Goal: Communication & Community: Answer question/provide support

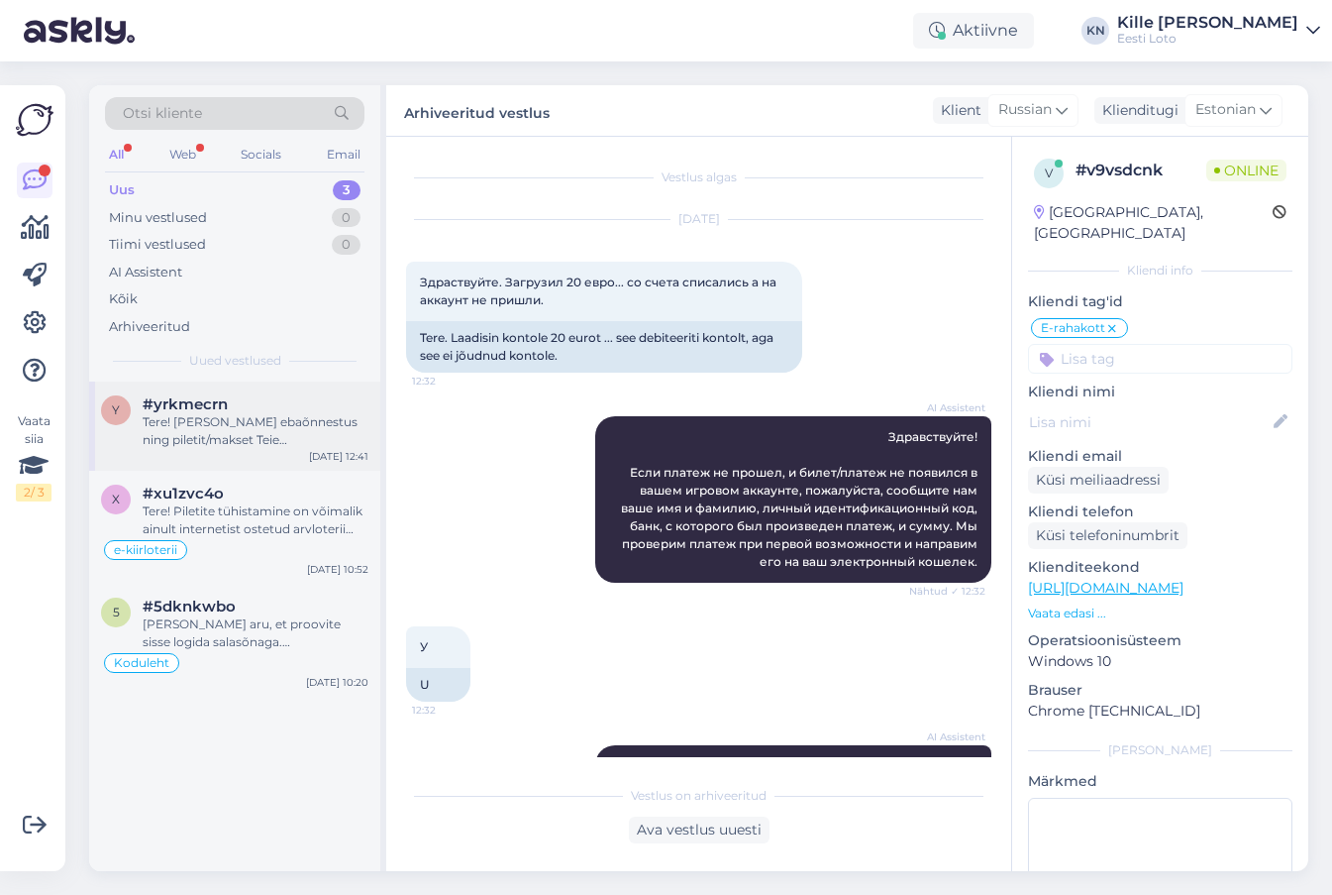
click at [236, 421] on div "Tere! [PERSON_NAME] ebaõnnestus ning piletit/makset Teie mängukontole ei ilmunu…" at bounding box center [256, 431] width 226 height 36
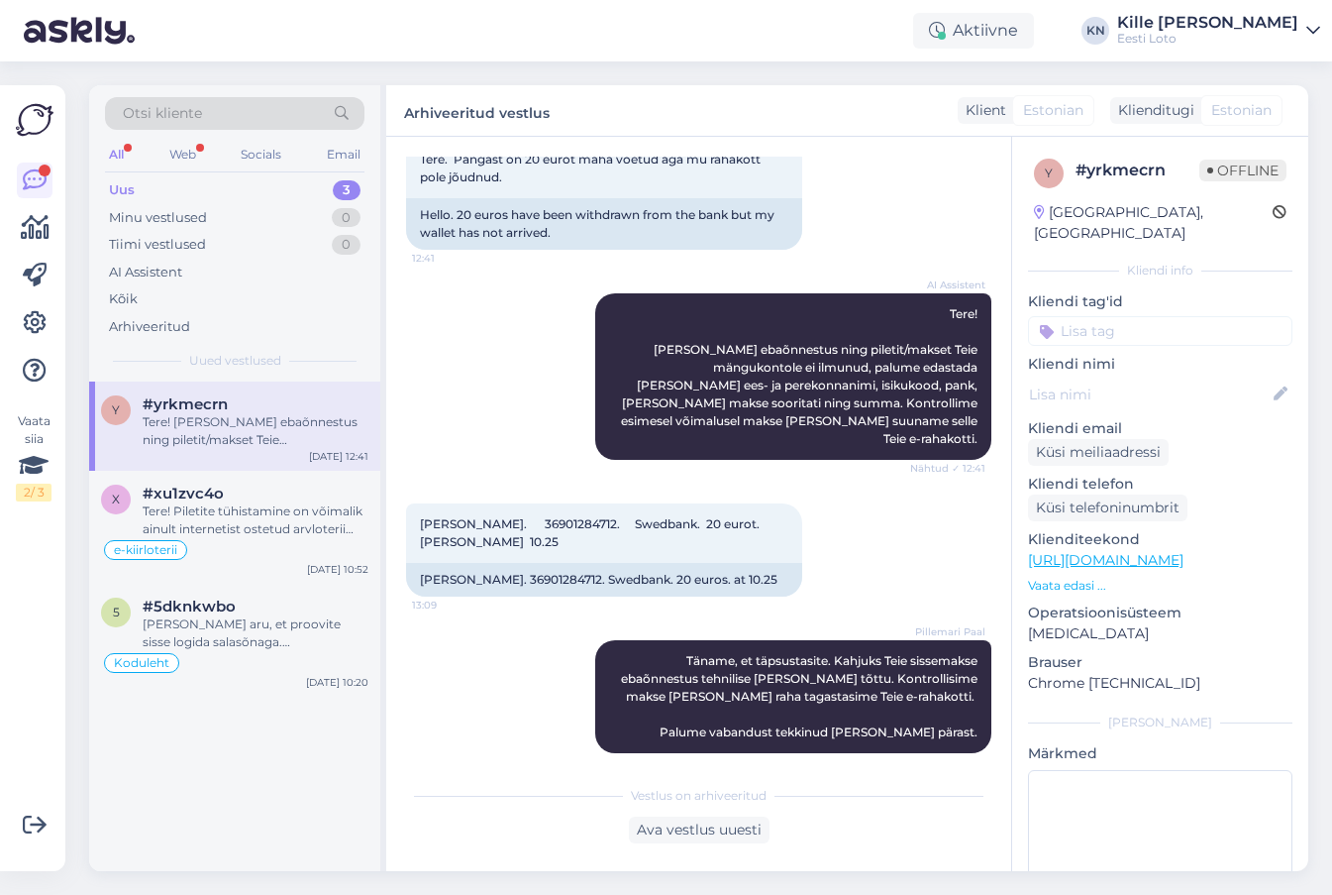
click at [204, 186] on div "Uus 3" at bounding box center [235, 190] width 260 height 28
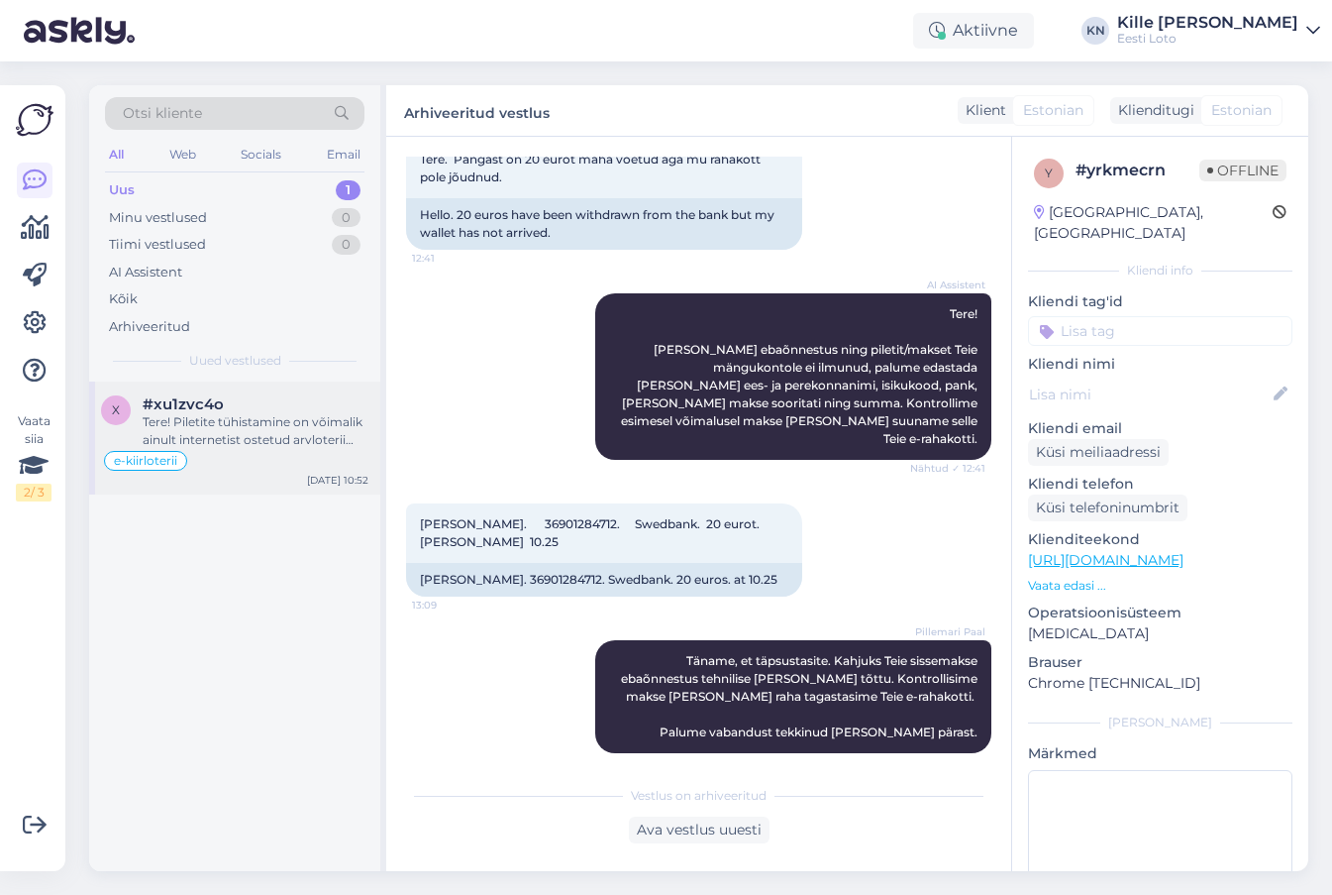
click at [218, 429] on div "Tere! Piletite tühistamine on võimalik ainult internetist ostetud arvloterii pi…" at bounding box center [256, 431] width 226 height 36
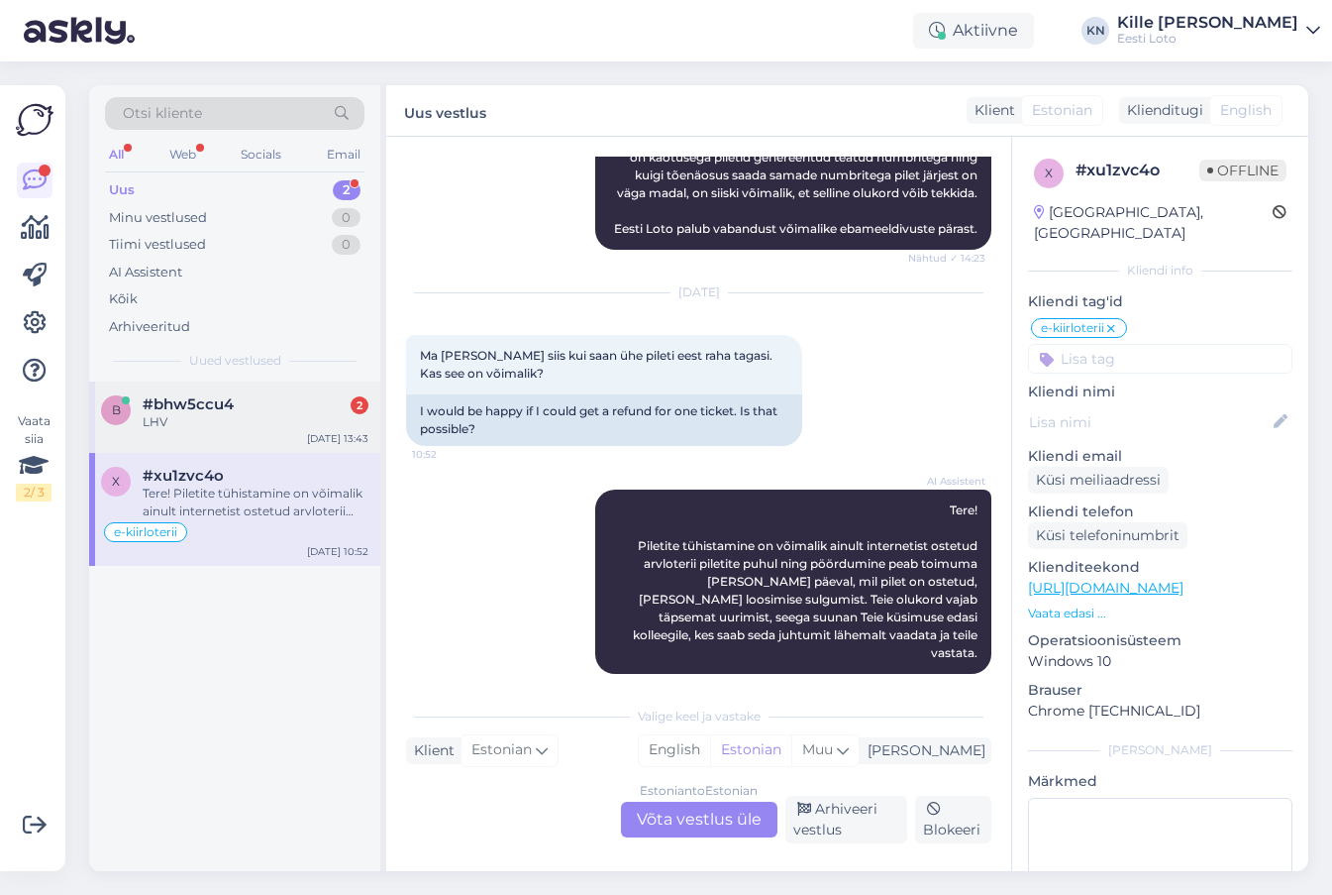
click at [240, 387] on div "b #bhw5ccu4 2 LHV [DATE] 13:43" at bounding box center [234, 416] width 291 height 71
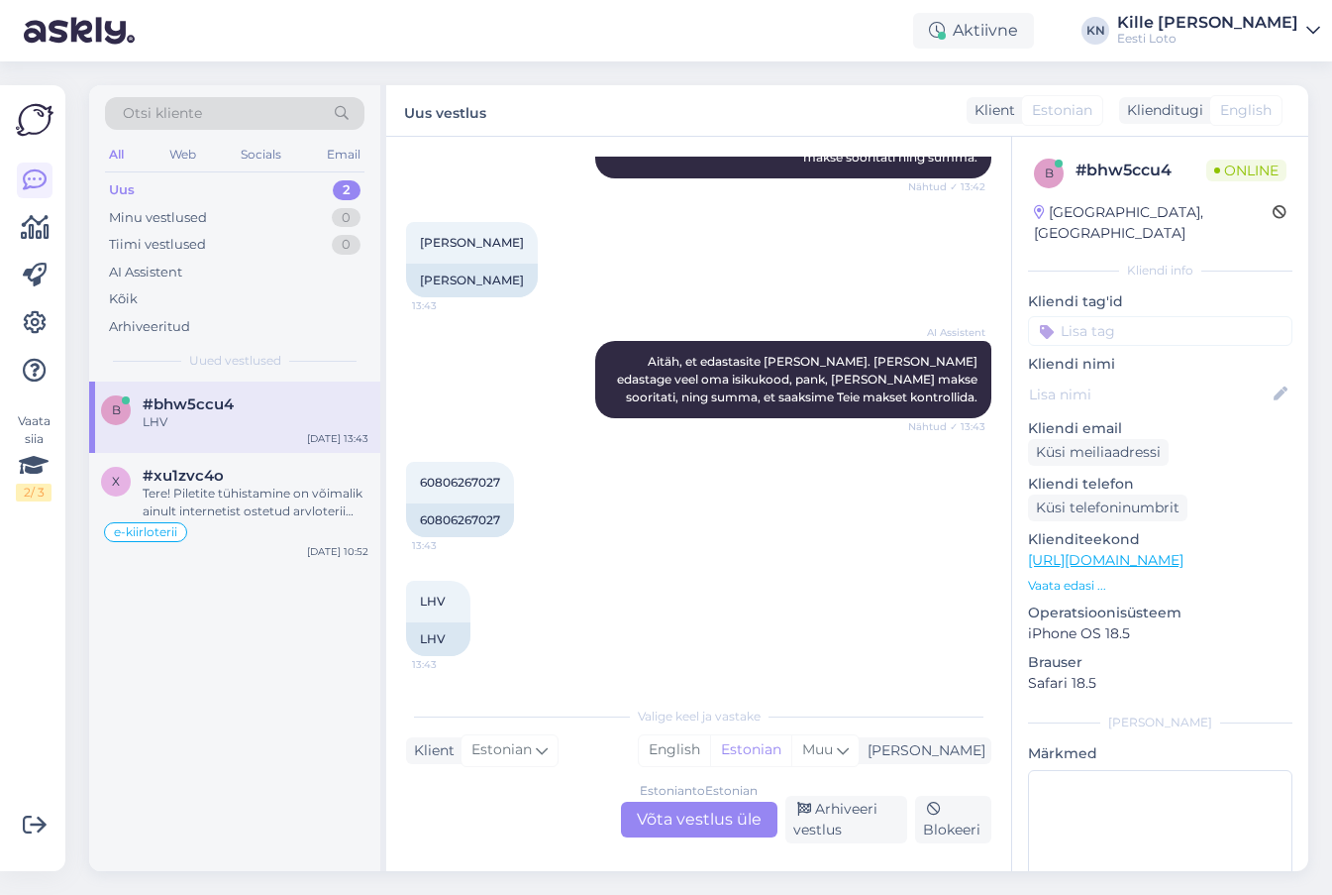
click at [676, 815] on div "Estonian to Estonian Võta vestlus üle" at bounding box center [699, 819] width 157 height 36
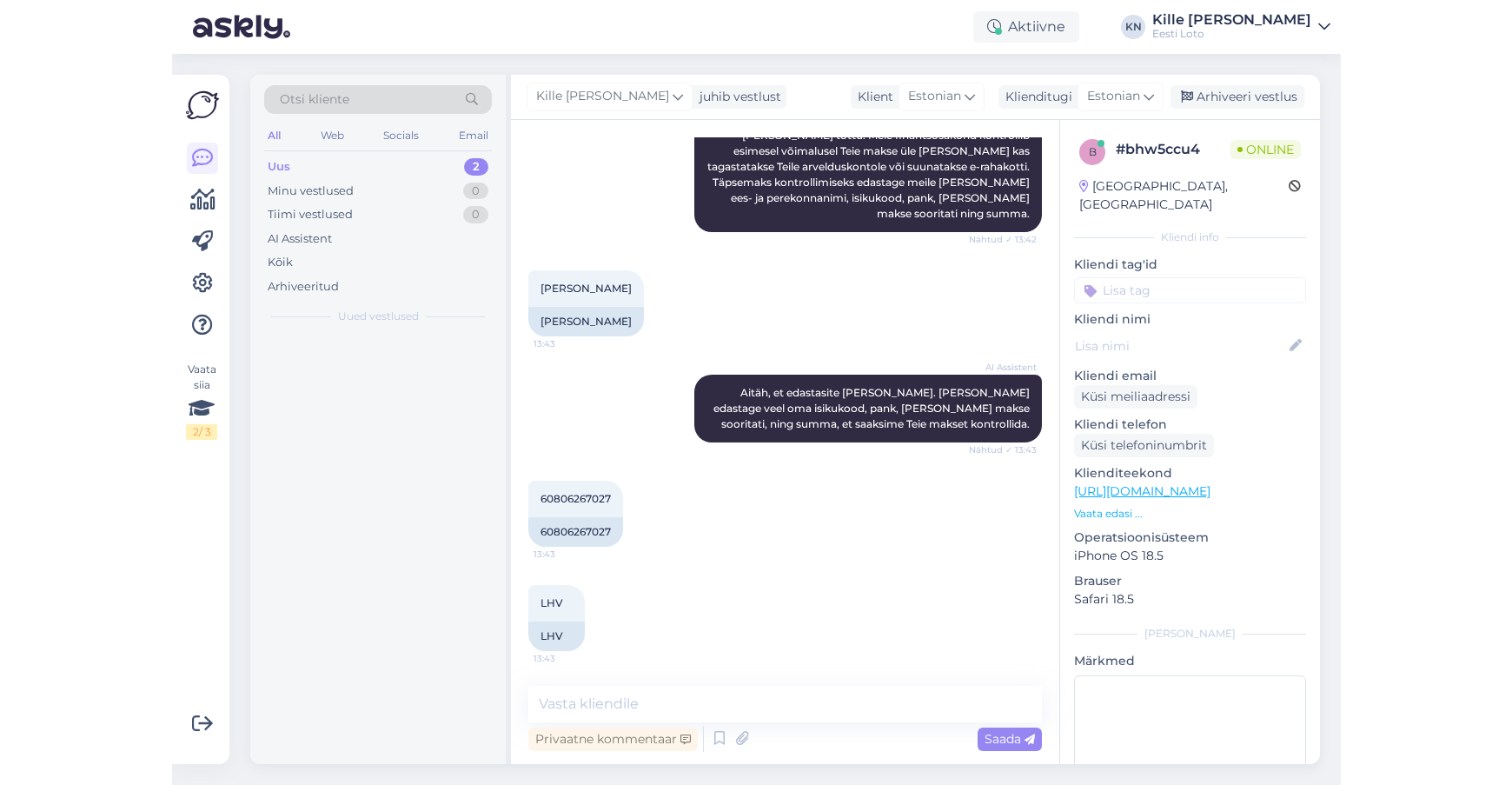
scroll to position [310, 0]
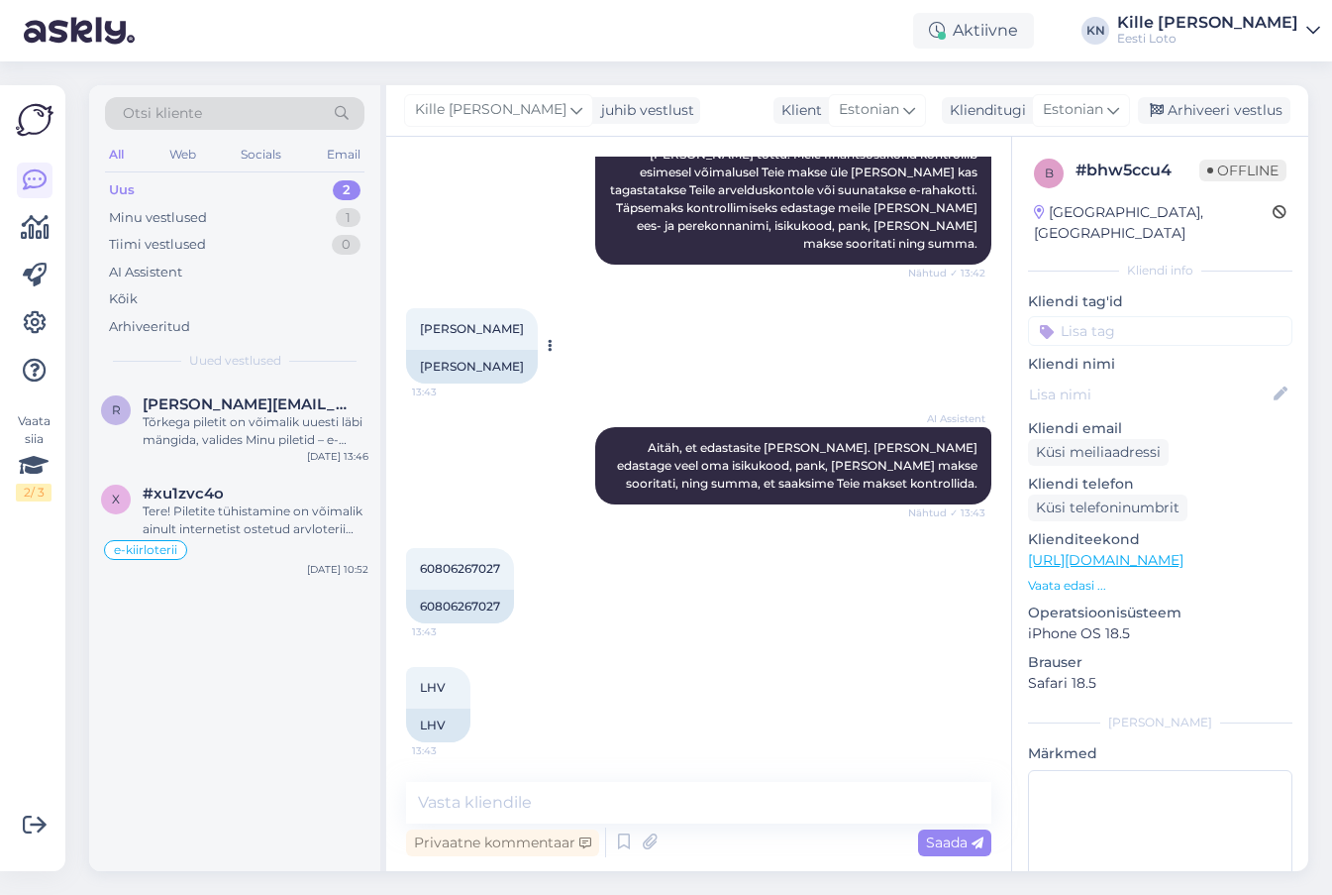
click at [509, 334] on span "[PERSON_NAME]" at bounding box center [472, 328] width 104 height 15
copy span "Laurisoo"
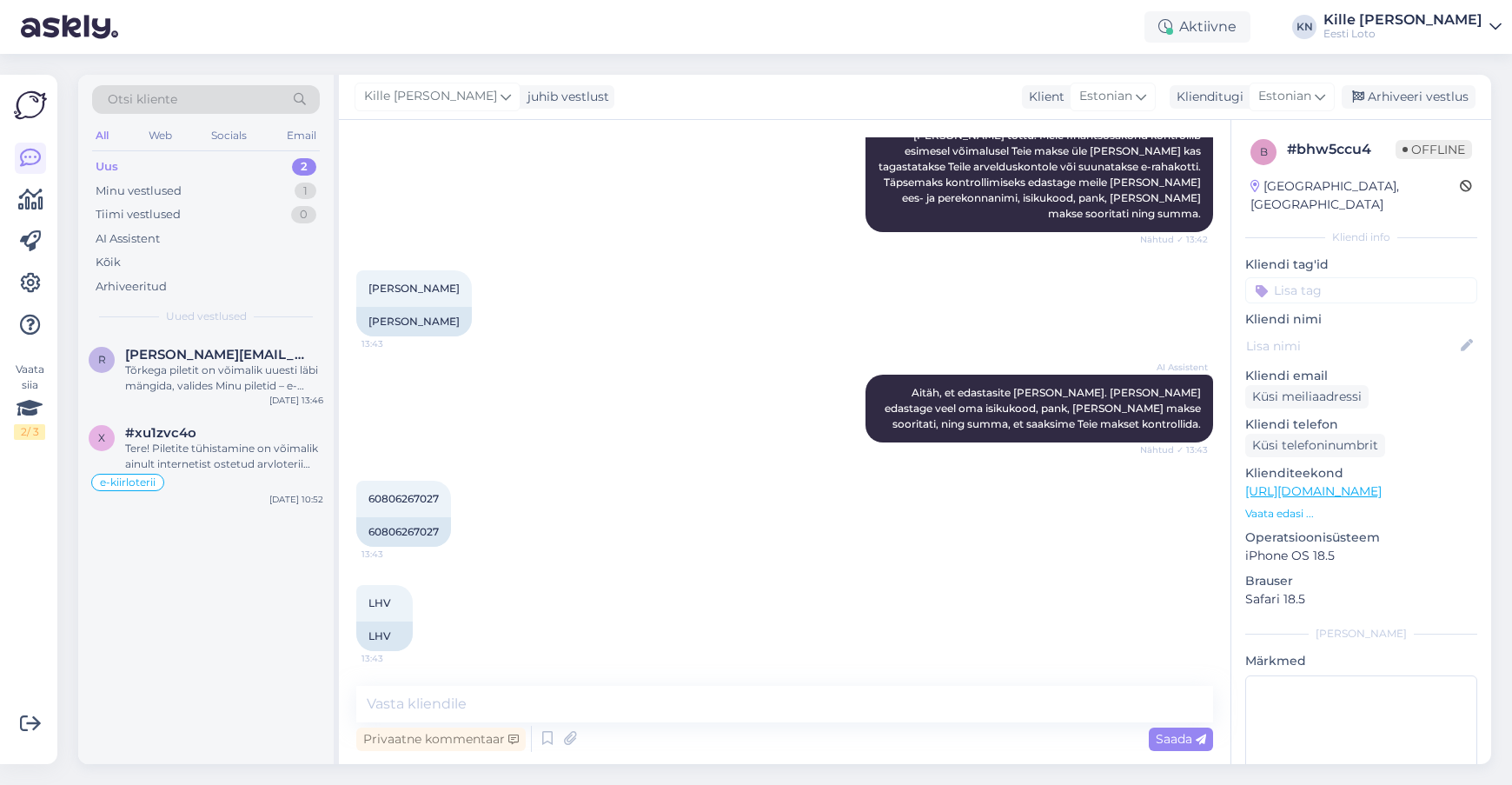
scroll to position [307, 0]
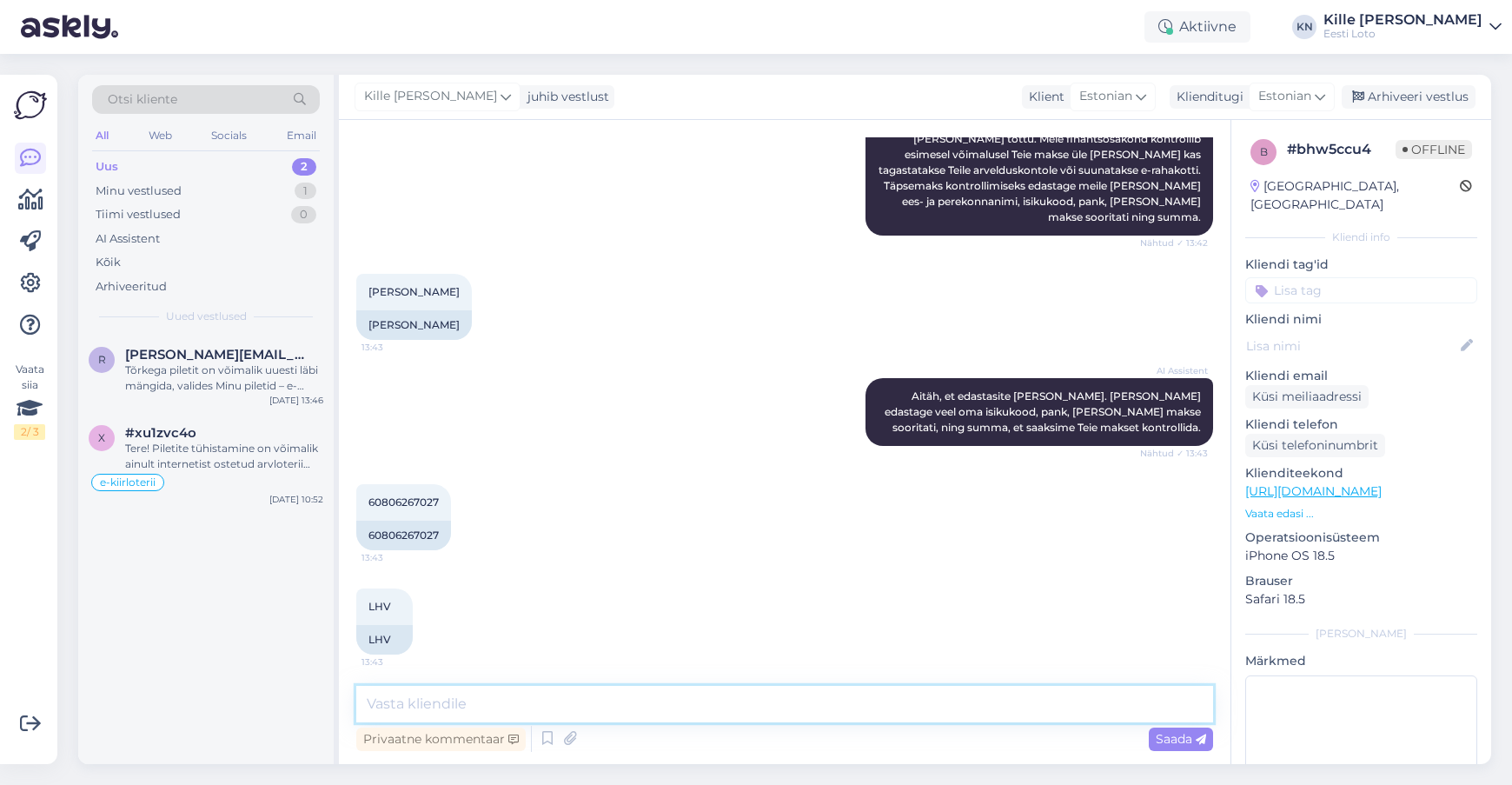
click at [603, 706] on textarea at bounding box center [784, 704] width 857 height 37
paste textarea "Kahjuks Teie sissemakse ebaõnnestus tehnilise [PERSON_NAME] tõttu. Kontrollisim…"
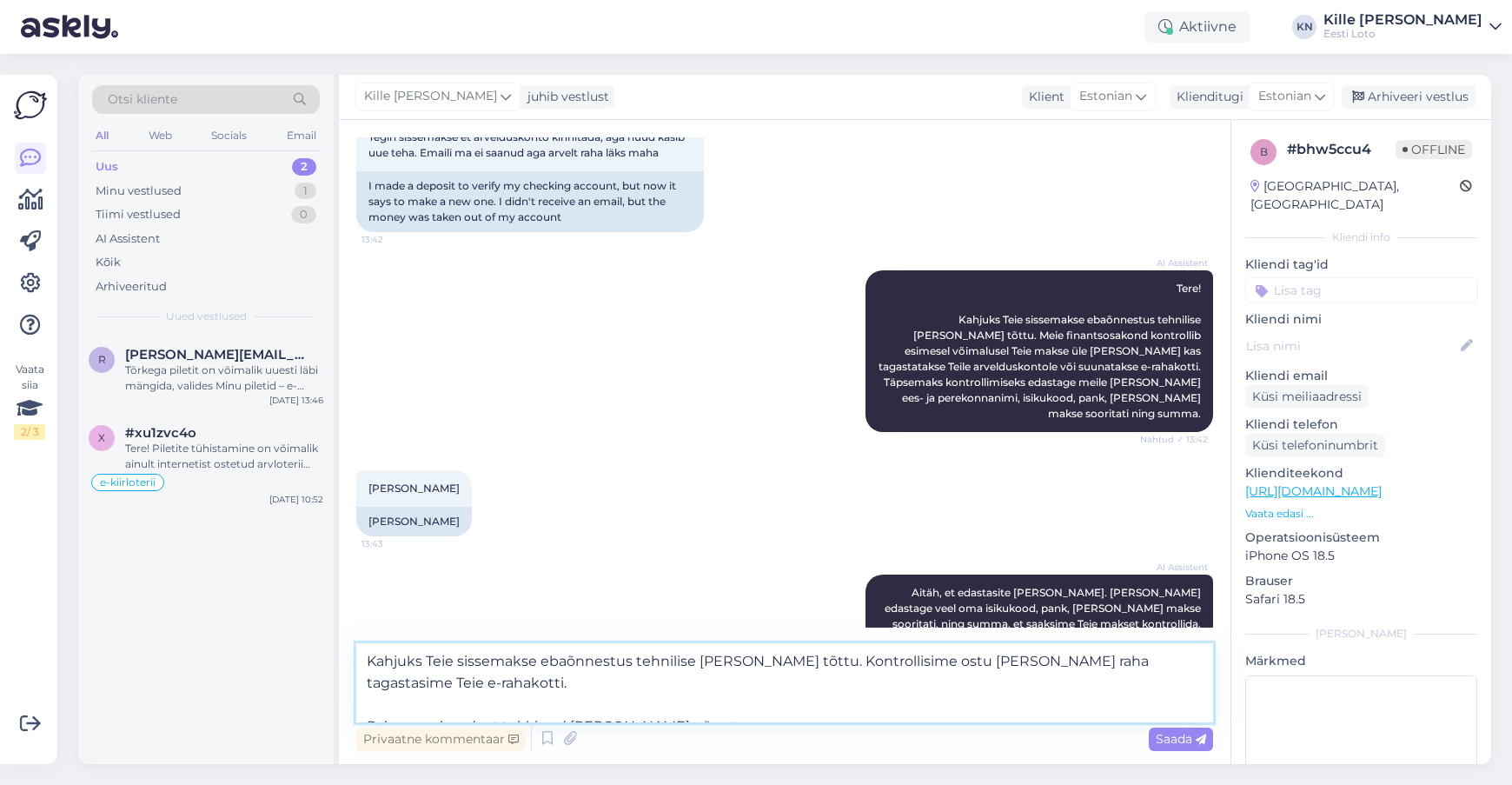
scroll to position [110, 0]
type textarea "Kahjuks Teie sissemakse ebaõnnestus tehnilise [PERSON_NAME] tõttu. Kontrollisim…"
click at [1195, 728] on div "Saada" at bounding box center [1180, 739] width 64 height 24
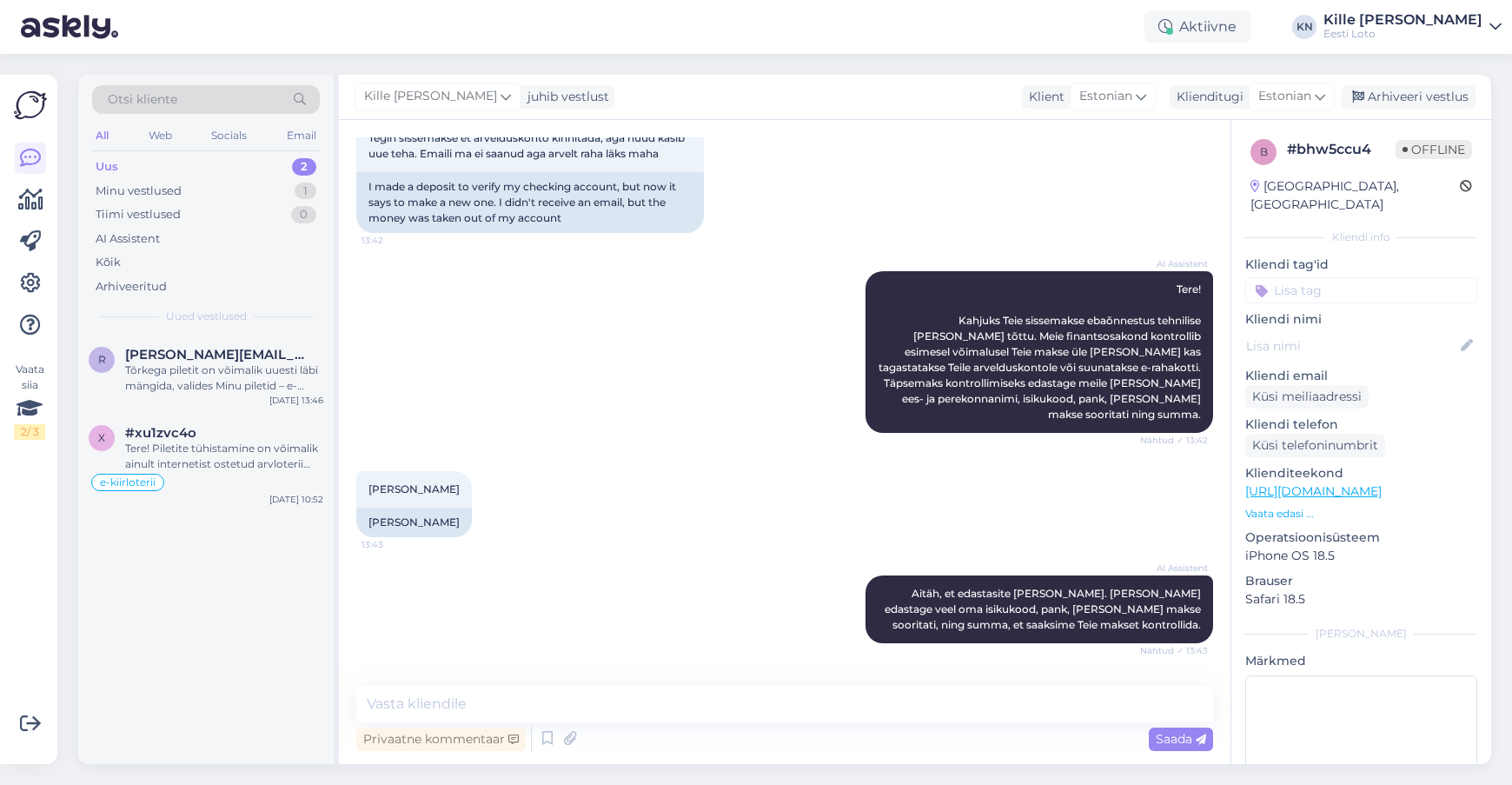
scroll to position [432, 0]
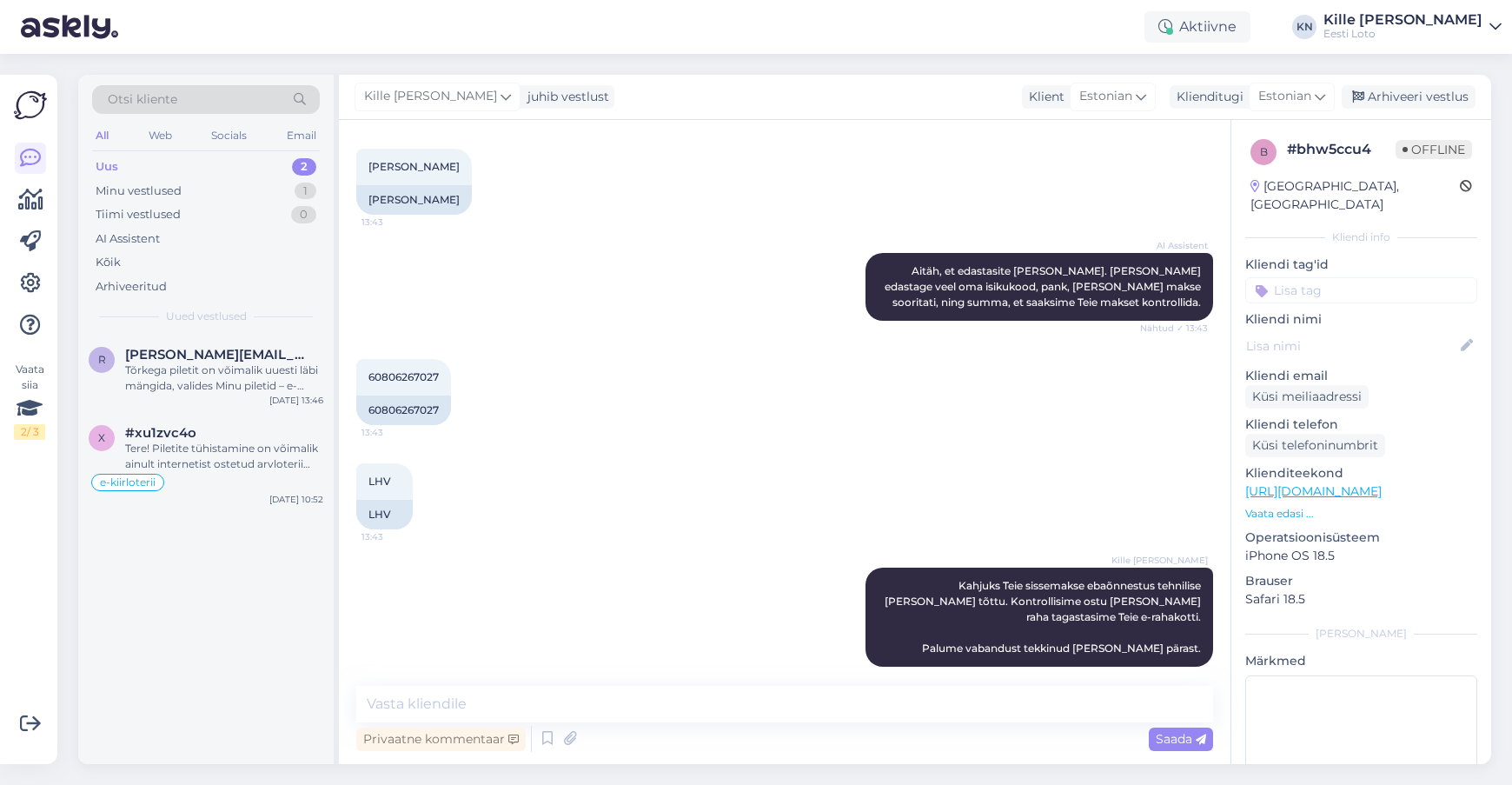
click at [1325, 277] on input at bounding box center [1361, 290] width 232 height 26
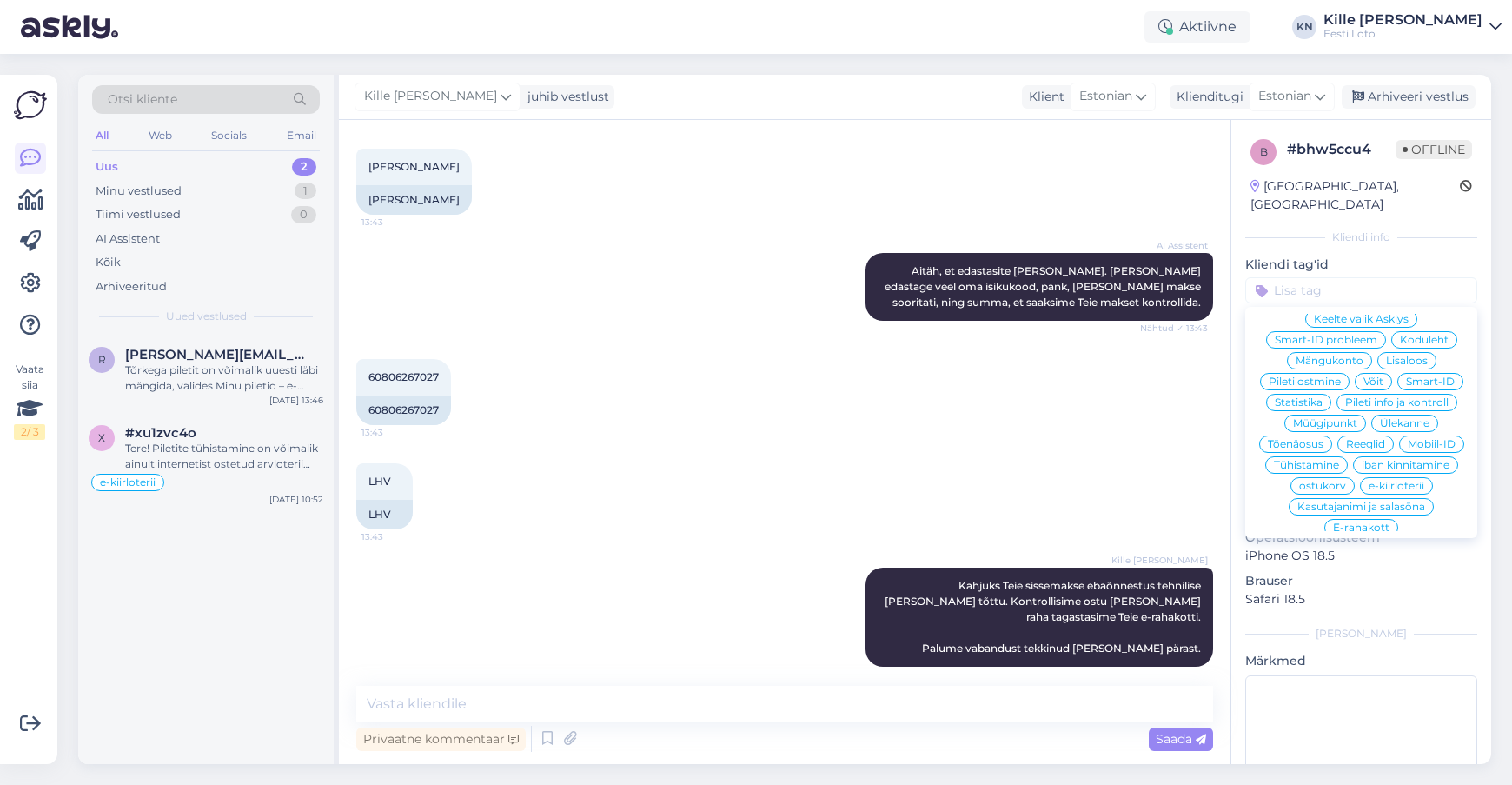
click at [1385, 522] on span "E-rahakott" at bounding box center [1361, 527] width 56 height 11
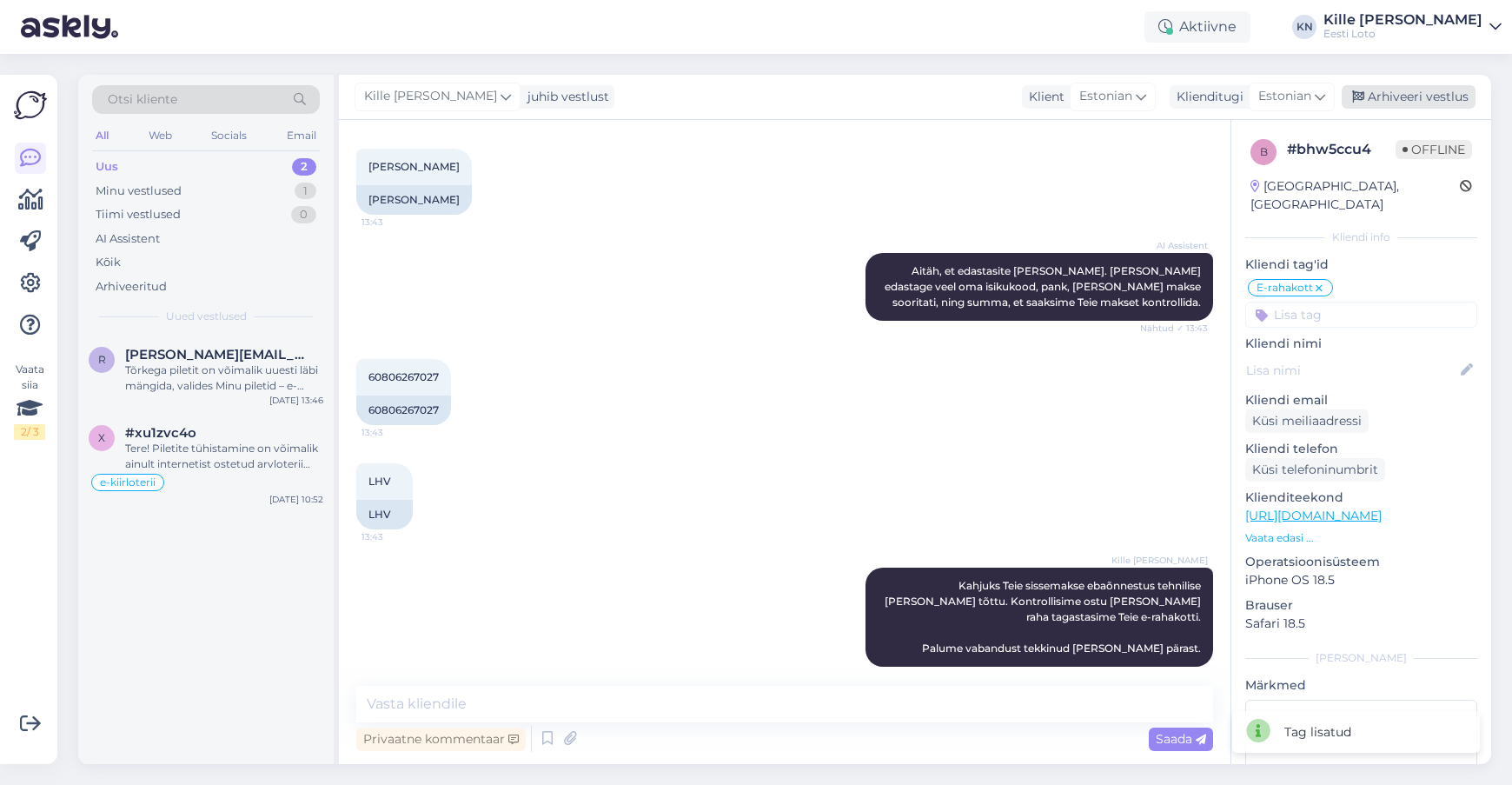
click at [1424, 89] on div "Arhiveeri vestlus" at bounding box center [1409, 96] width 134 height 24
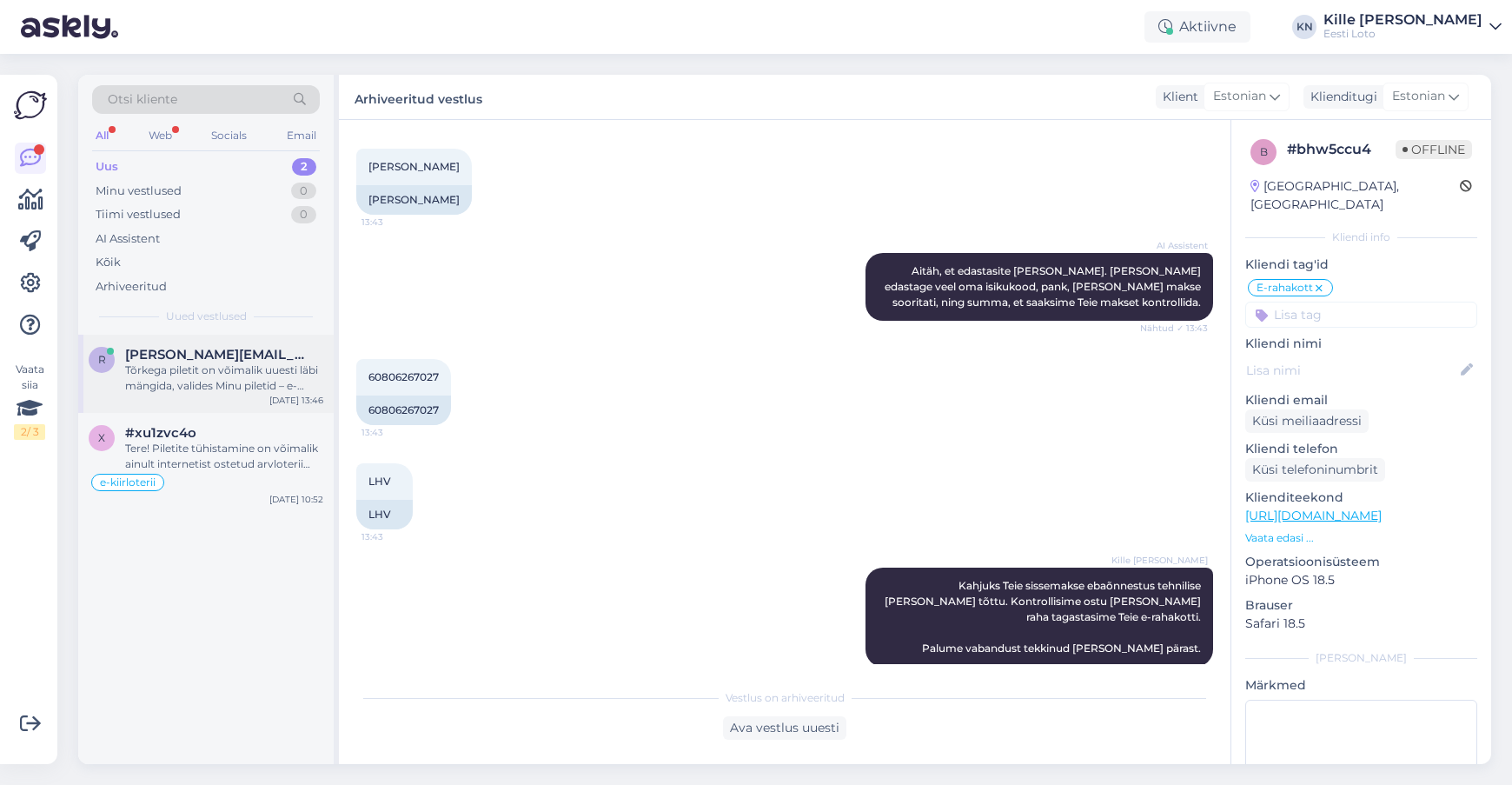
click at [186, 405] on div "r [PERSON_NAME][EMAIL_ADDRESS][DOMAIN_NAME] Tõrkega piletit on võimalik uuesti …" at bounding box center [205, 373] width 255 height 78
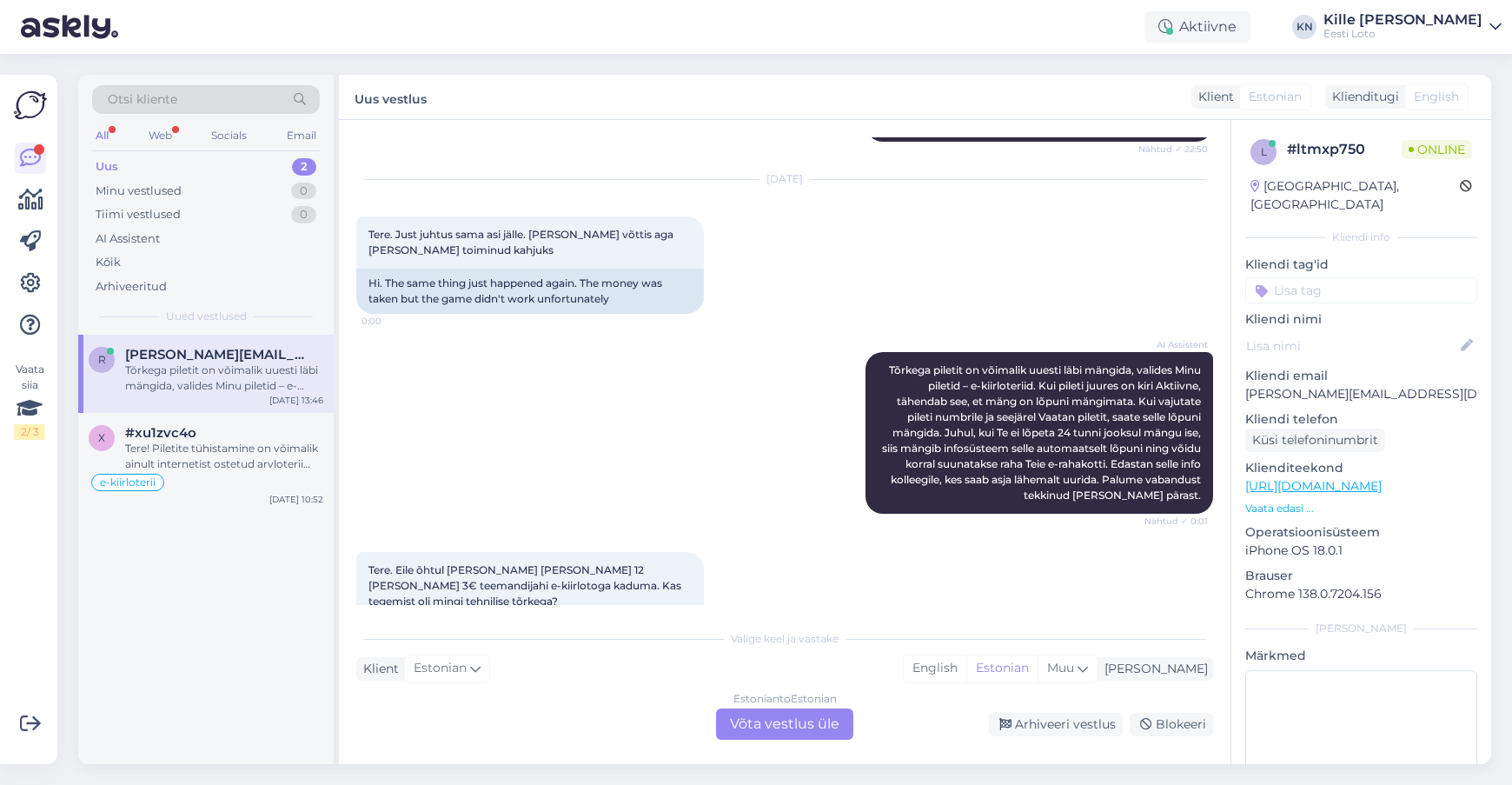
scroll to position [1062, 0]
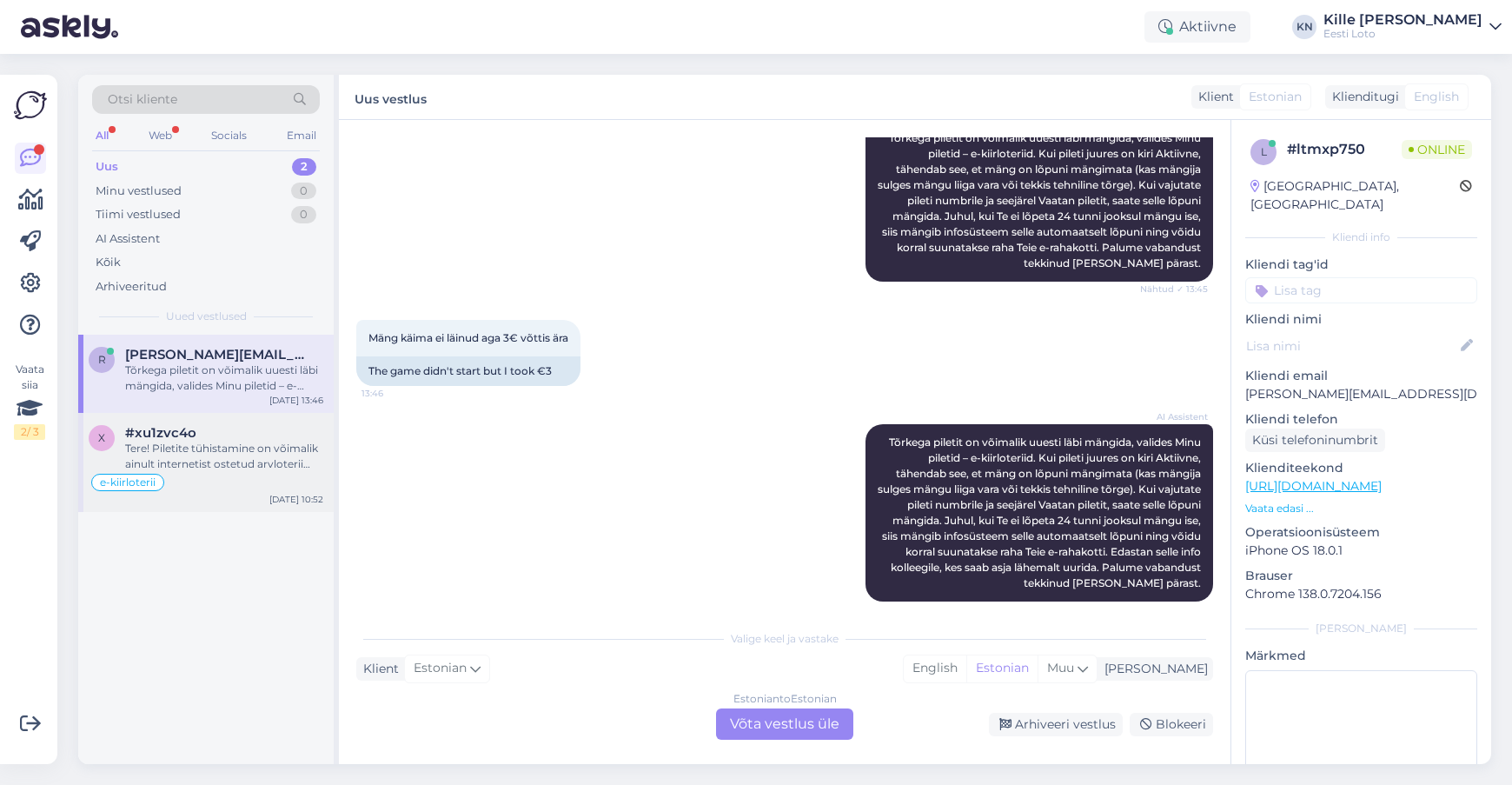
click at [231, 476] on div "e-kiirloterii" at bounding box center [205, 482] width 234 height 21
